Goal: Information Seeking & Learning: Understand process/instructions

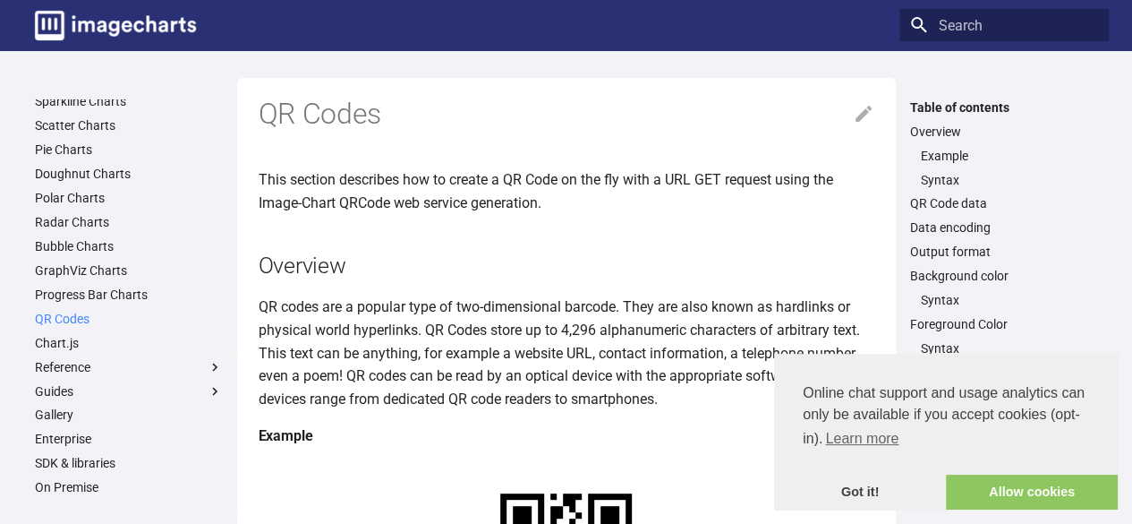
scroll to position [90, 0]
click at [79, 309] on link "QR Codes" at bounding box center [129, 315] width 188 height 16
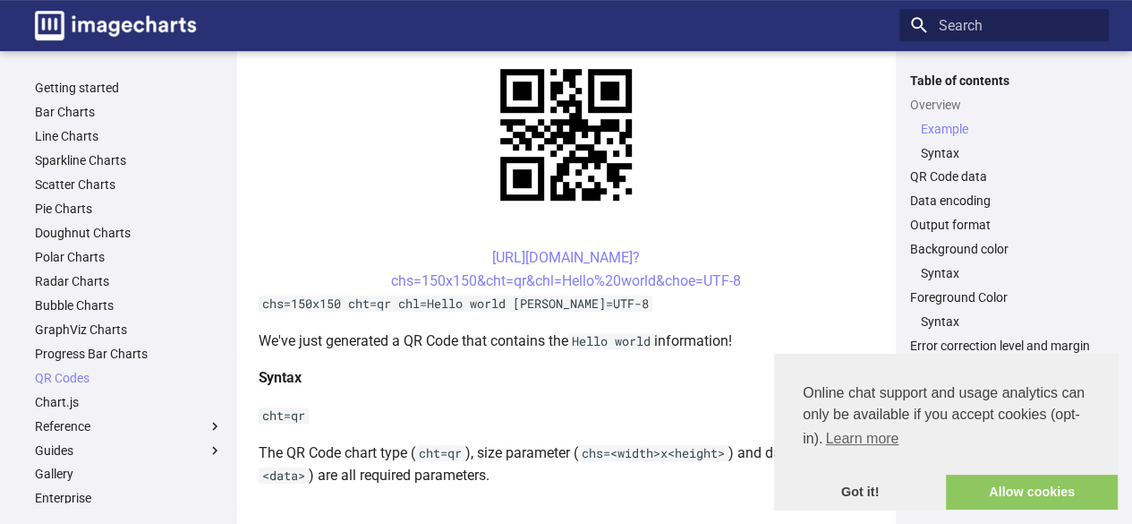
scroll to position [448, 0]
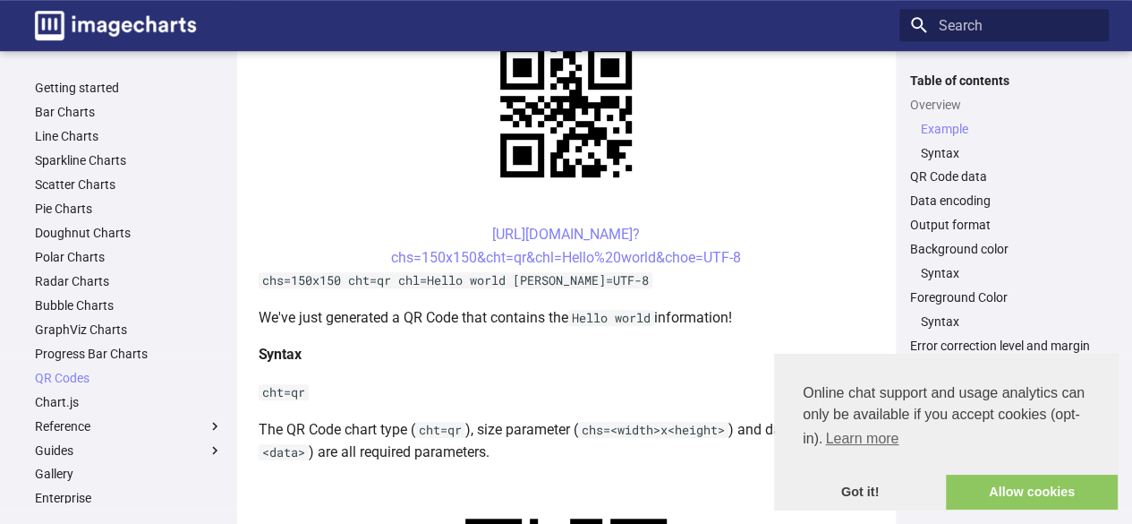
drag, startPoint x: 458, startPoint y: 230, endPoint x: 756, endPoint y: 252, distance: 298.9
click at [756, 252] on center "https://image-charts.com/chart? chs=150x150&cht=qr&chl=Hello%20world&choe=UTF-8" at bounding box center [567, 246] width 616 height 46
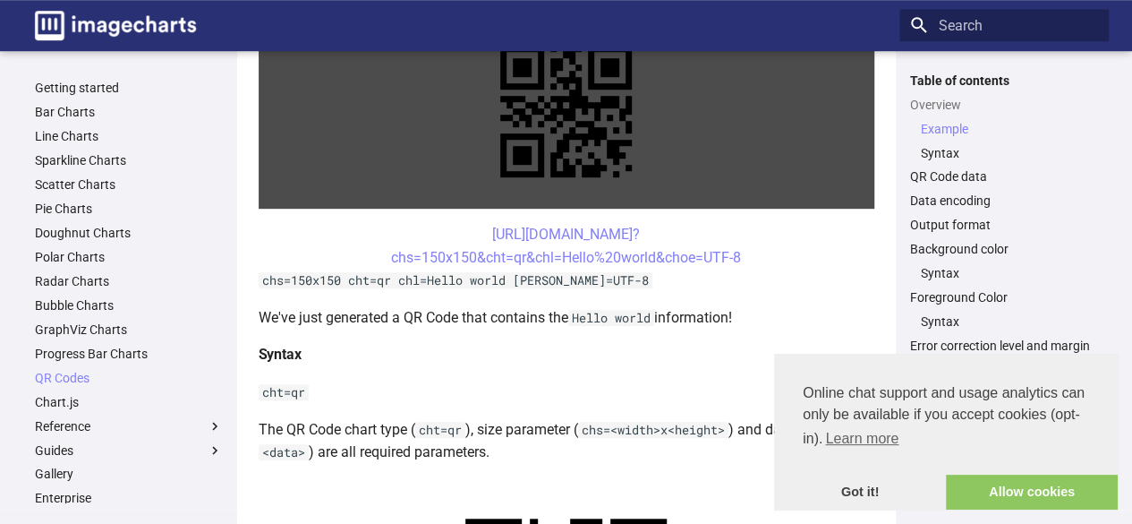
click at [764, 209] on link at bounding box center [567, 111] width 616 height 194
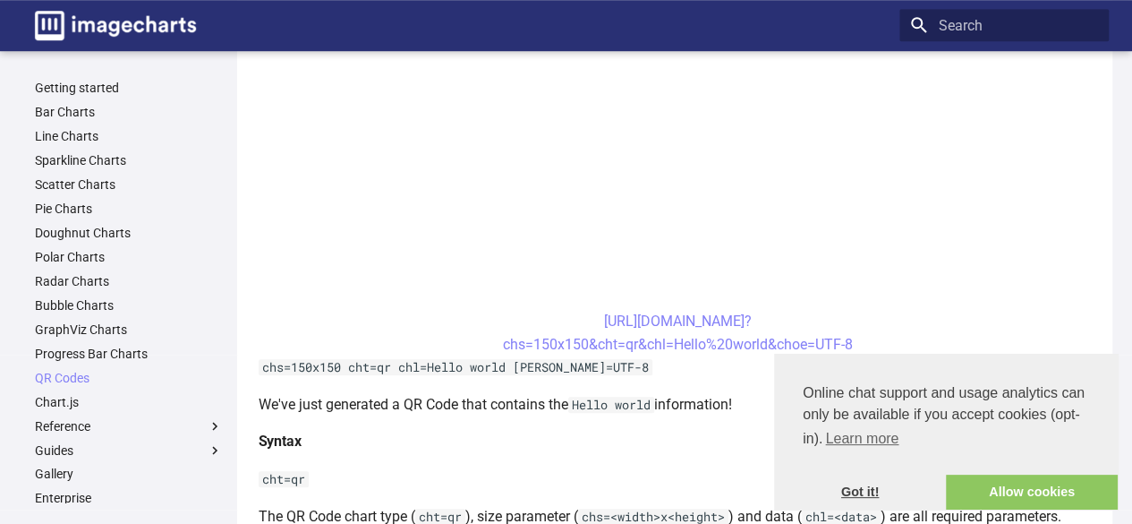
scroll to position [627, 0]
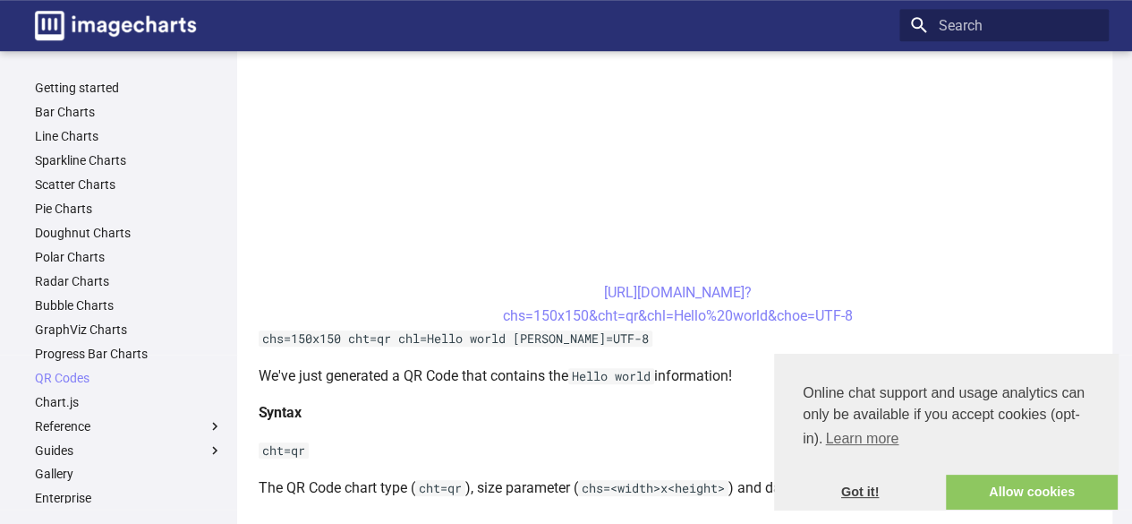
click at [867, 498] on link "Got it!" at bounding box center [860, 492] width 172 height 36
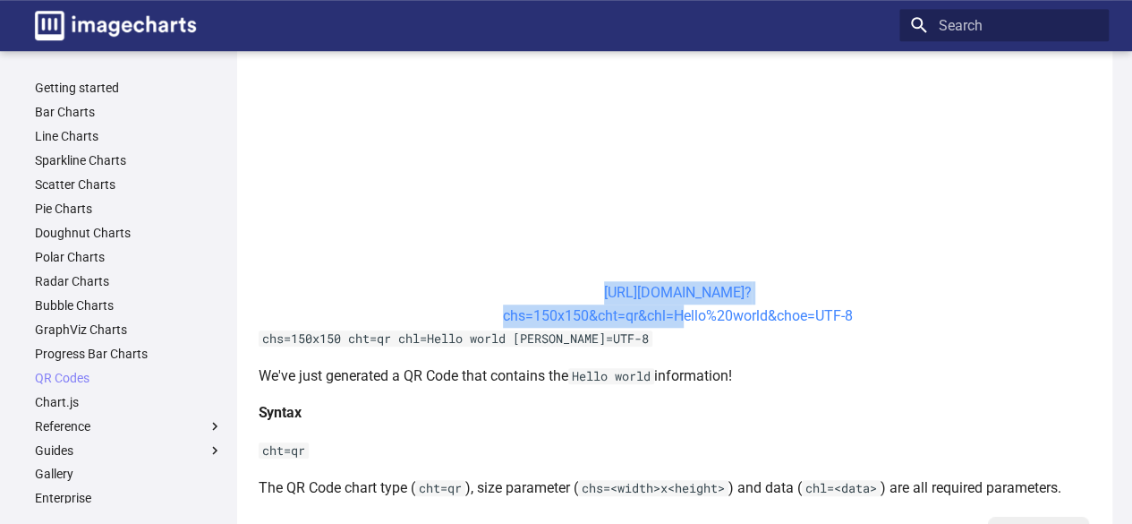
drag, startPoint x: 568, startPoint y: 286, endPoint x: 673, endPoint y: 314, distance: 108.6
click at [673, 314] on center "https://image-charts.com/chart? chs=150x150&cht=qr&chl=Hello%20world&choe=UTF-8" at bounding box center [679, 304] width 840 height 46
copy link "https://image-charts.com/chart? chs=150x150&cht=qr&chl="
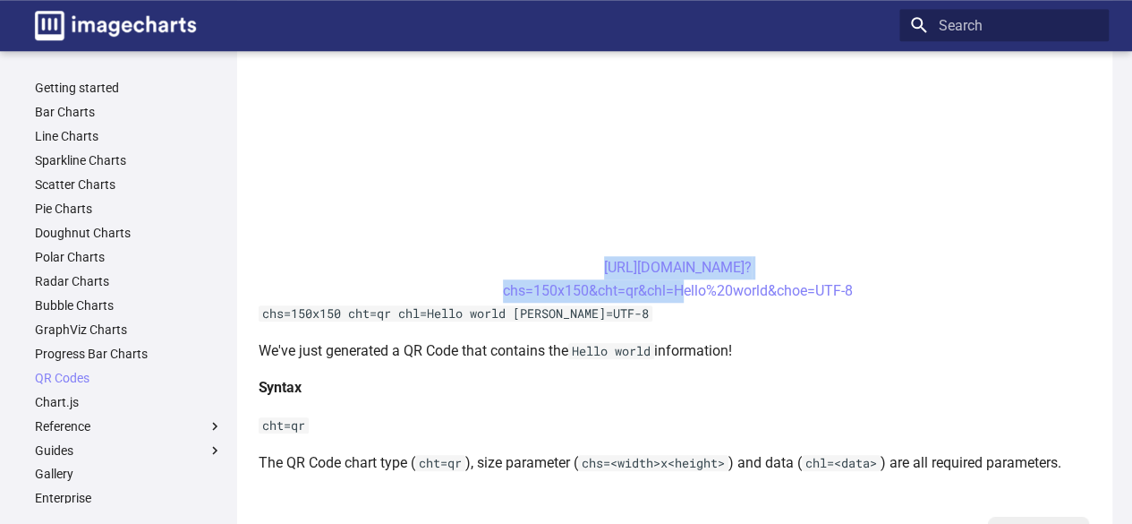
scroll to position [716, 0]
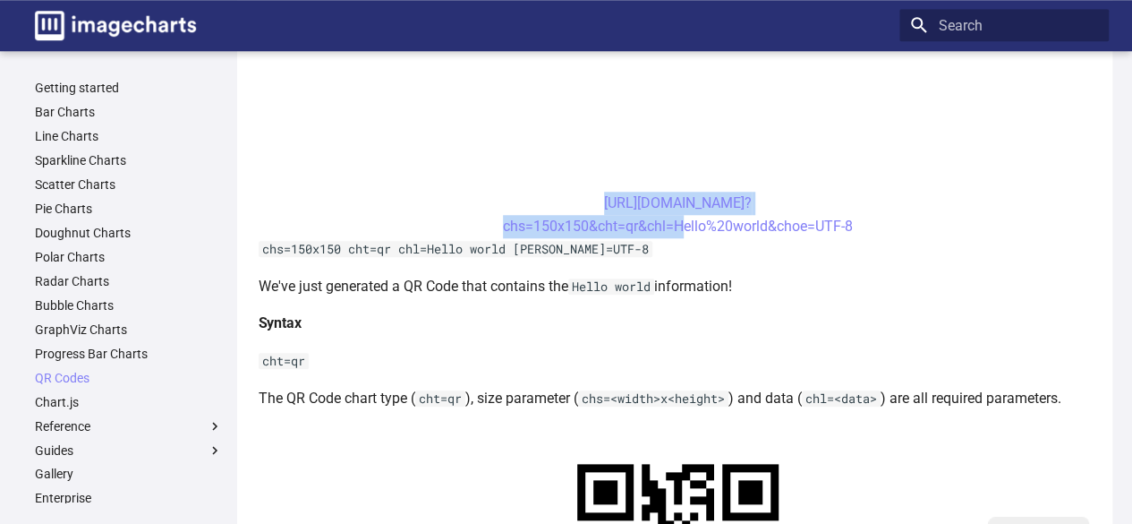
click at [559, 198] on center "https://image-charts.com/chart? chs=150x150&cht=qr&chl=Hello%20world&choe=UTF-8" at bounding box center [679, 215] width 840 height 46
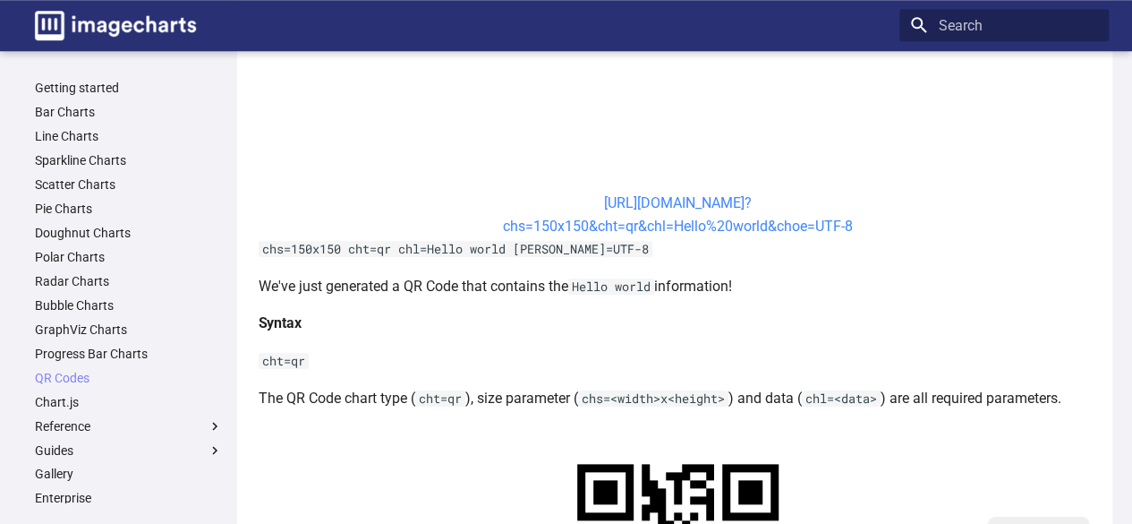
click at [608, 228] on link "https://image-charts.com/chart? chs=150x150&cht=qr&chl=Hello%20world&choe=UTF-8" at bounding box center [678, 214] width 350 height 40
drag, startPoint x: 865, startPoint y: 225, endPoint x: 567, endPoint y: 198, distance: 299.3
click at [567, 198] on center "https://image-charts.com/chart? chs=150x150&cht=qr&chl=Hello%20world&choe=UTF-8" at bounding box center [679, 215] width 840 height 46
copy link "https://image-charts.com/chart? chs=150x150&cht=qr&chl=Hello%20world&choe=UTF-8"
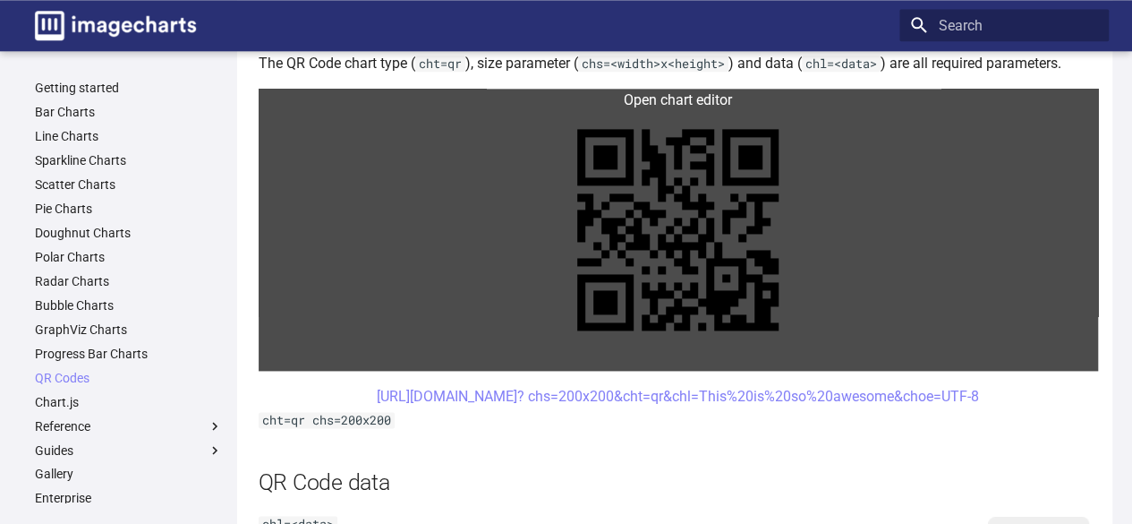
scroll to position [1074, 0]
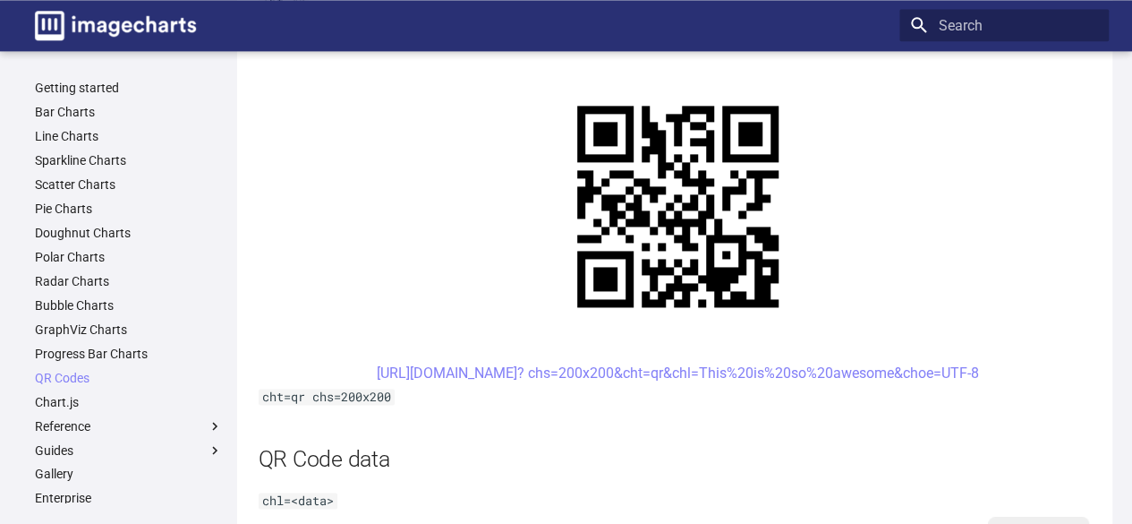
drag, startPoint x: 1012, startPoint y: 373, endPoint x: 336, endPoint y: 381, distance: 675.9
click at [336, 381] on center "[URL][DOMAIN_NAME]? chs=200x200&cht=qr&chl=This%20is%20so%20awesome&choe=UTF-8" at bounding box center [679, 373] width 840 height 23
copy link "[URL][DOMAIN_NAME]? chs=200x200&cht=qr&chl=This%20is%20so%20awesome&choe=UTF-8"
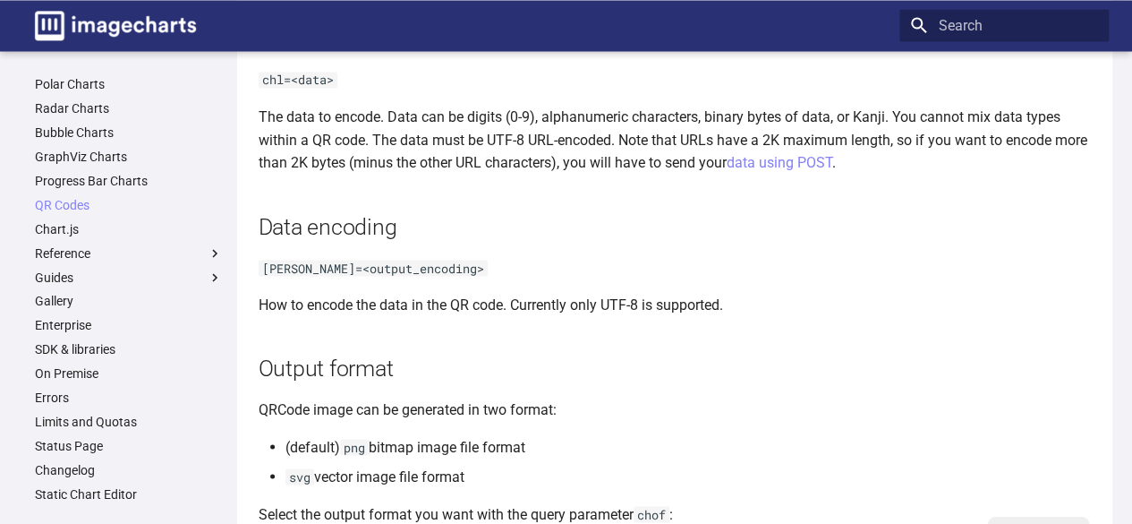
scroll to position [1522, 0]
